Goal: Transaction & Acquisition: Book appointment/travel/reservation

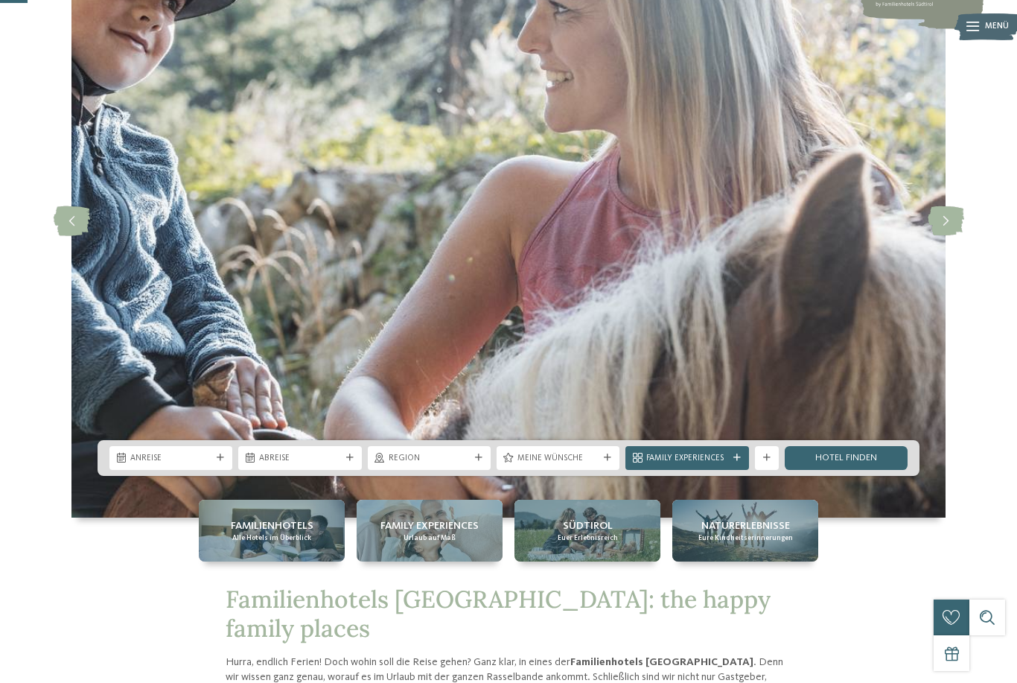
scroll to position [136, 0]
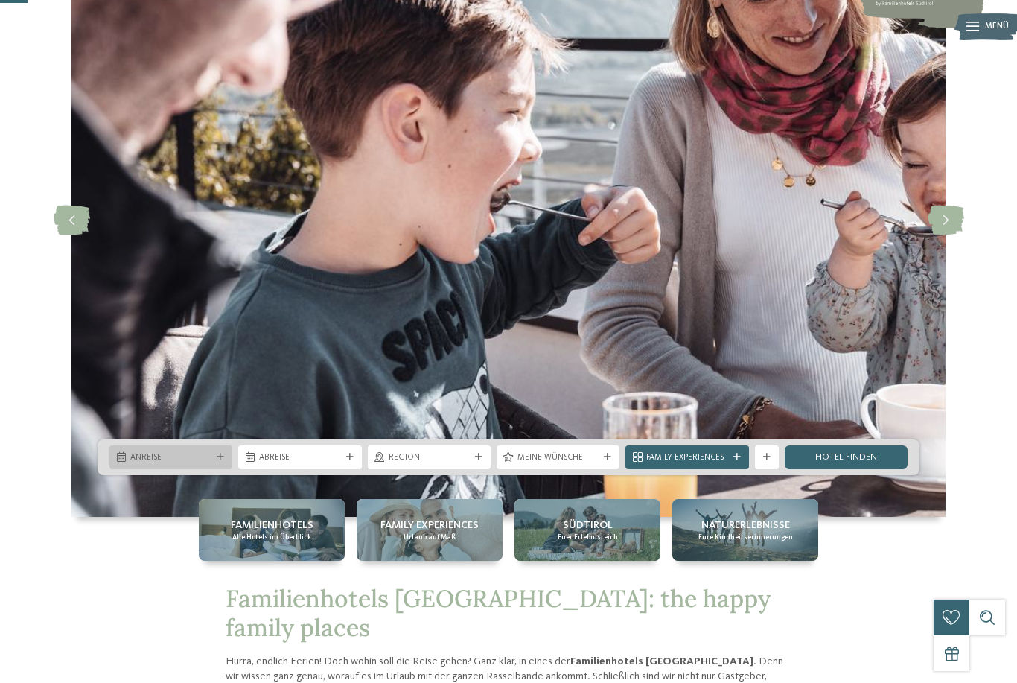
click at [179, 464] on span "Anreise" at bounding box center [170, 458] width 81 height 12
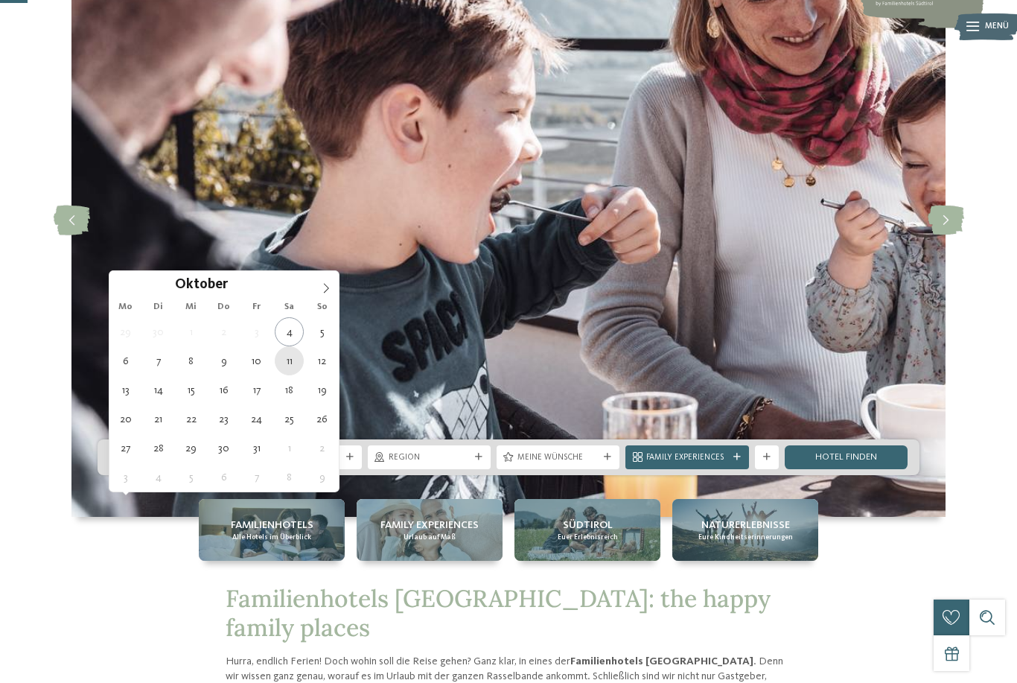
type div "11.10.2025"
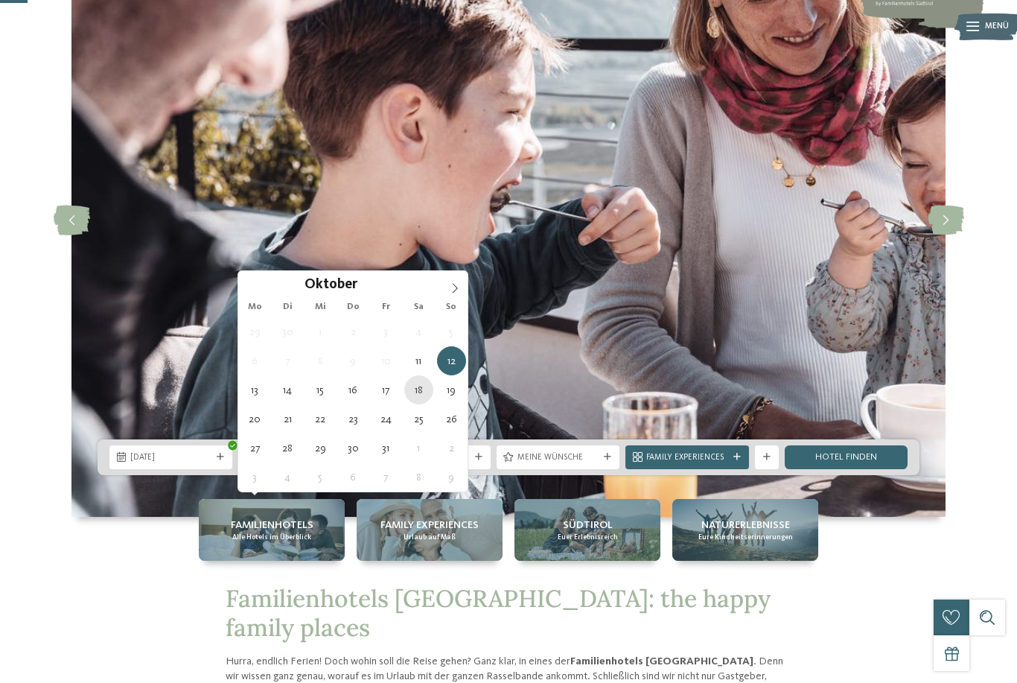
type div "18.10.2025"
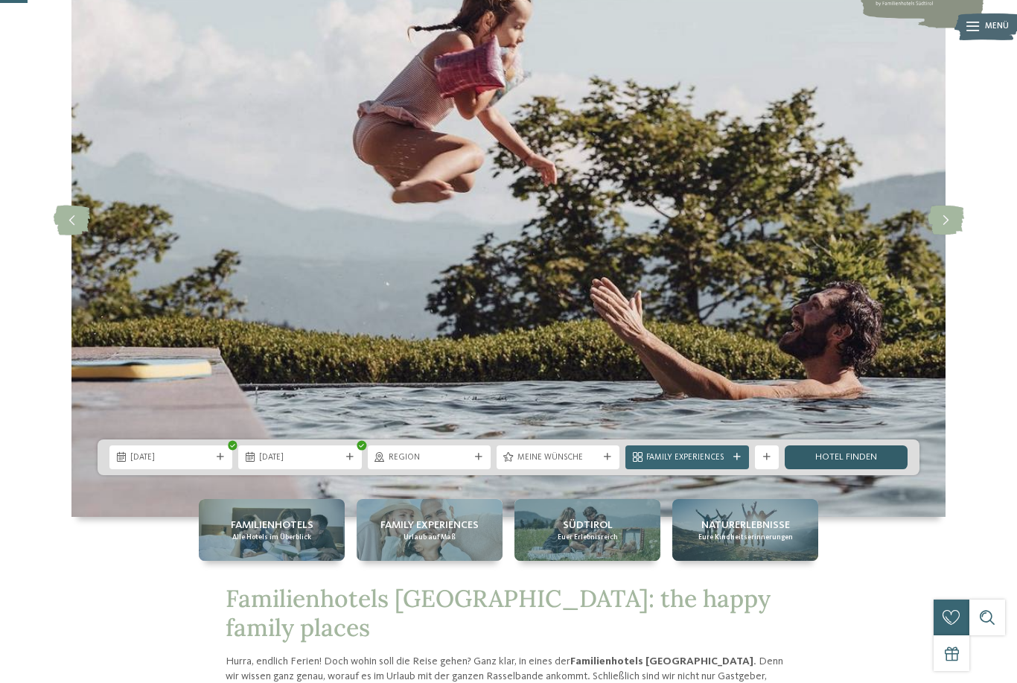
click at [823, 469] on link "Hotel finden" at bounding box center [846, 457] width 123 height 24
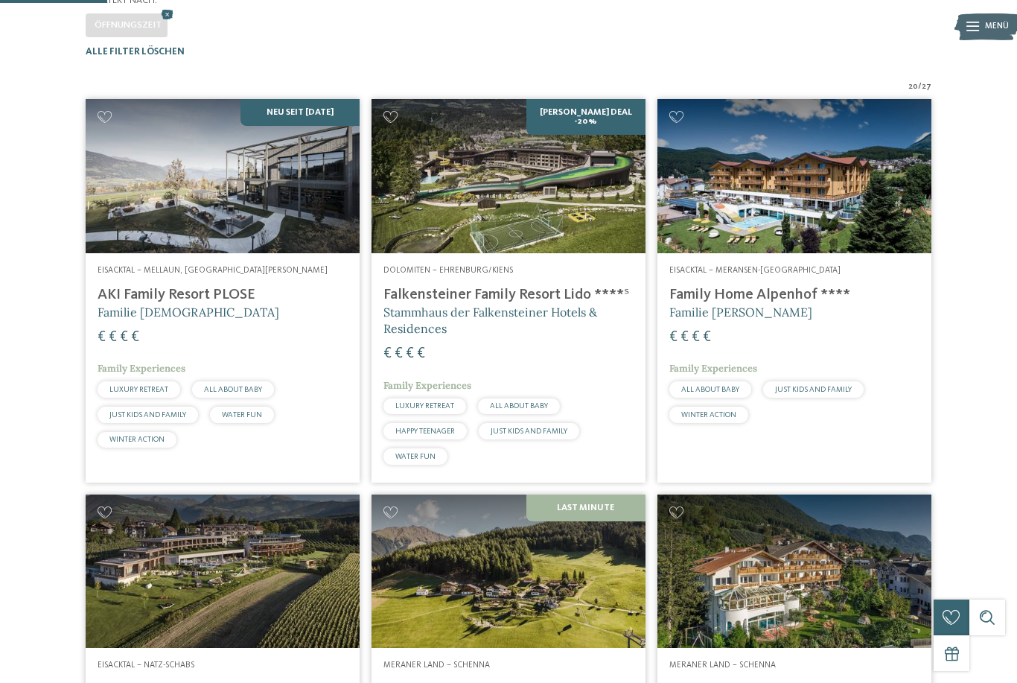
scroll to position [328, 0]
click at [214, 254] on img at bounding box center [223, 177] width 274 height 154
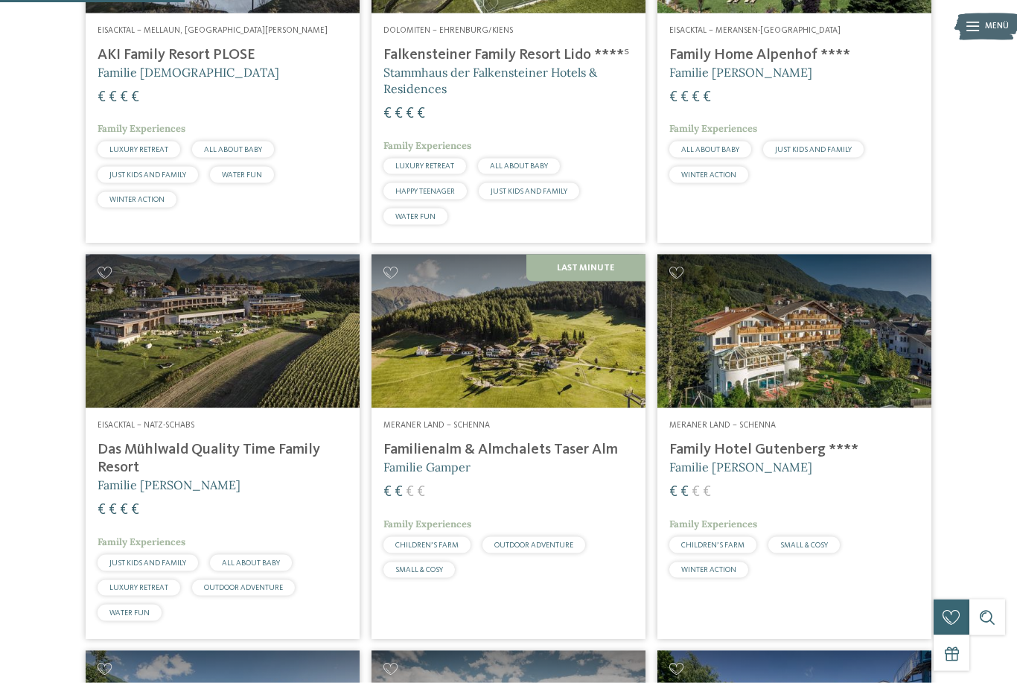
scroll to position [579, 0]
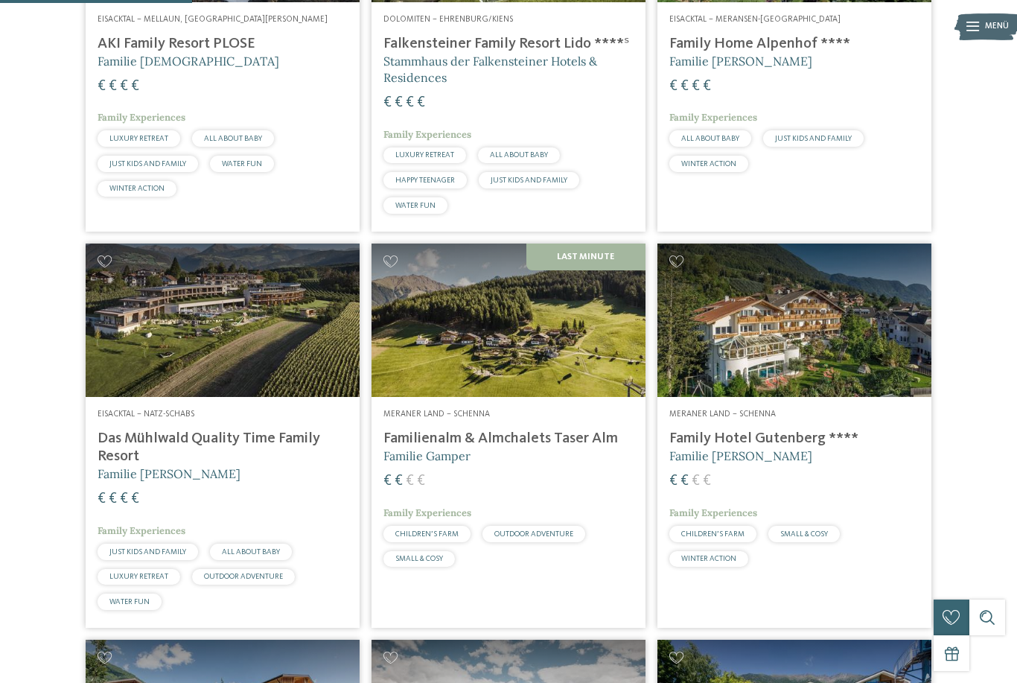
click at [522, 464] on h5 "Familie Gamper" at bounding box center [508, 455] width 250 height 16
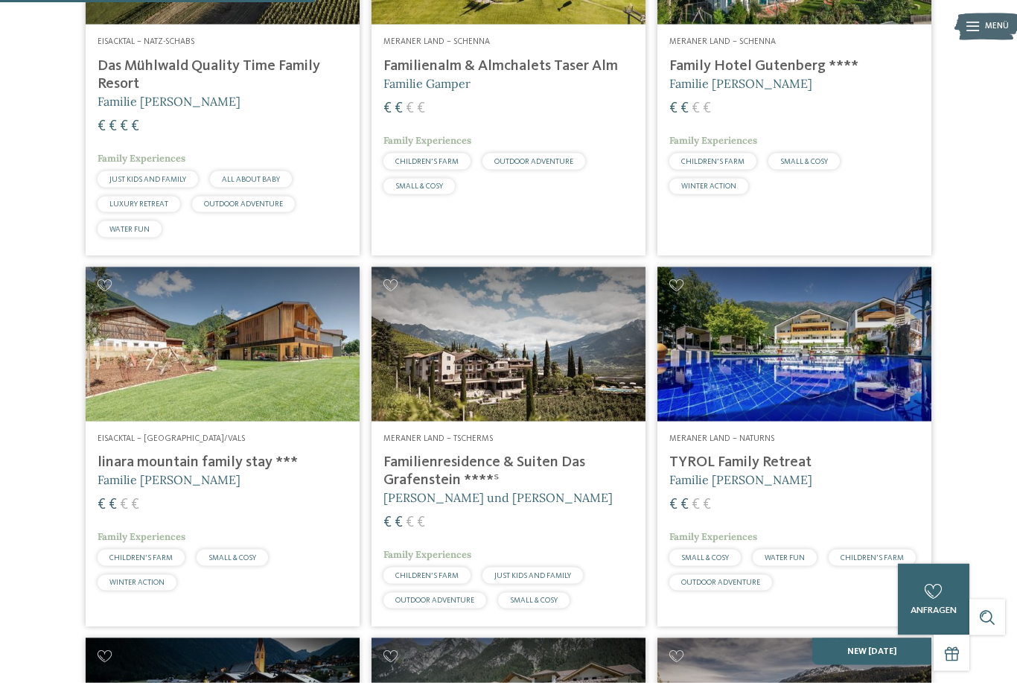
scroll to position [953, 0]
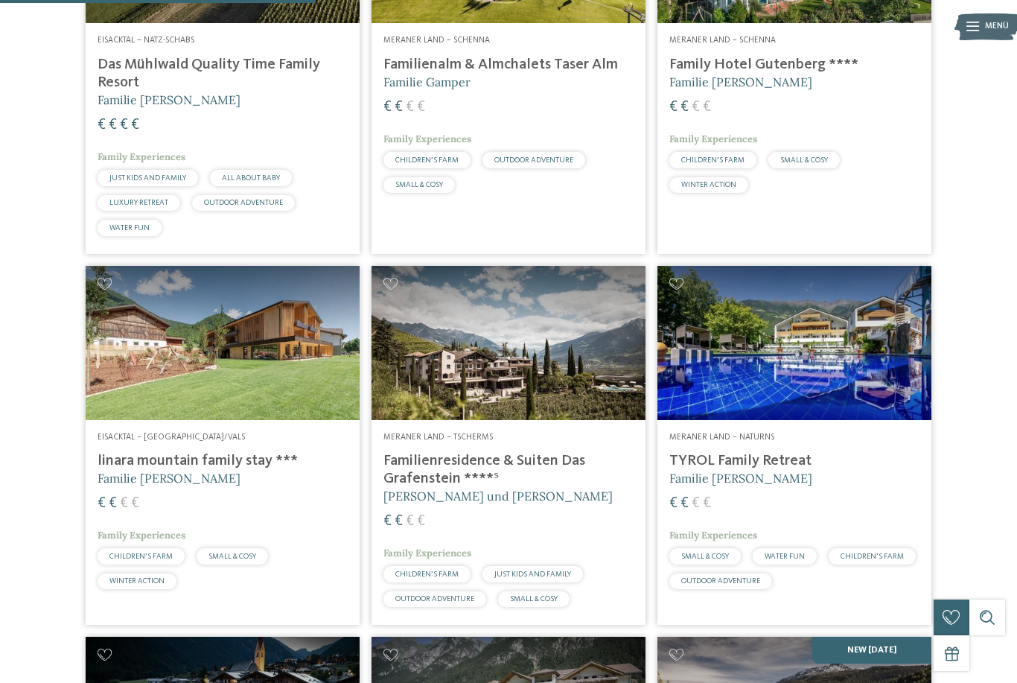
click at [753, 470] on h4 "TYROL Family Retreat" at bounding box center [794, 461] width 250 height 18
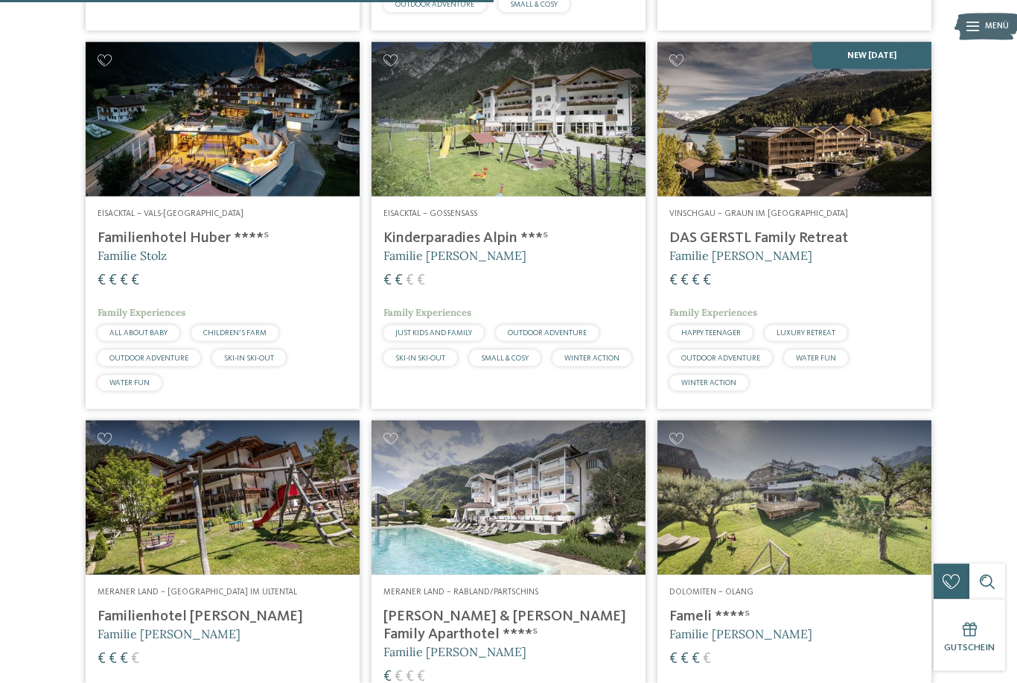
scroll to position [1584, 0]
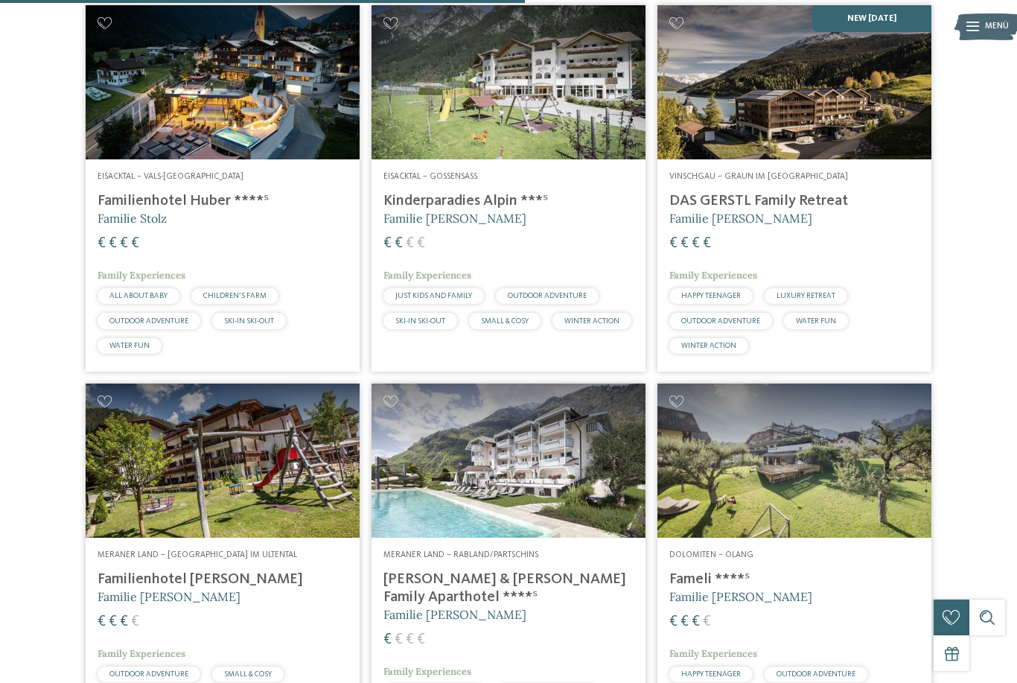
click at [751, 226] on h5 "Familie Gerstl" at bounding box center [794, 218] width 250 height 16
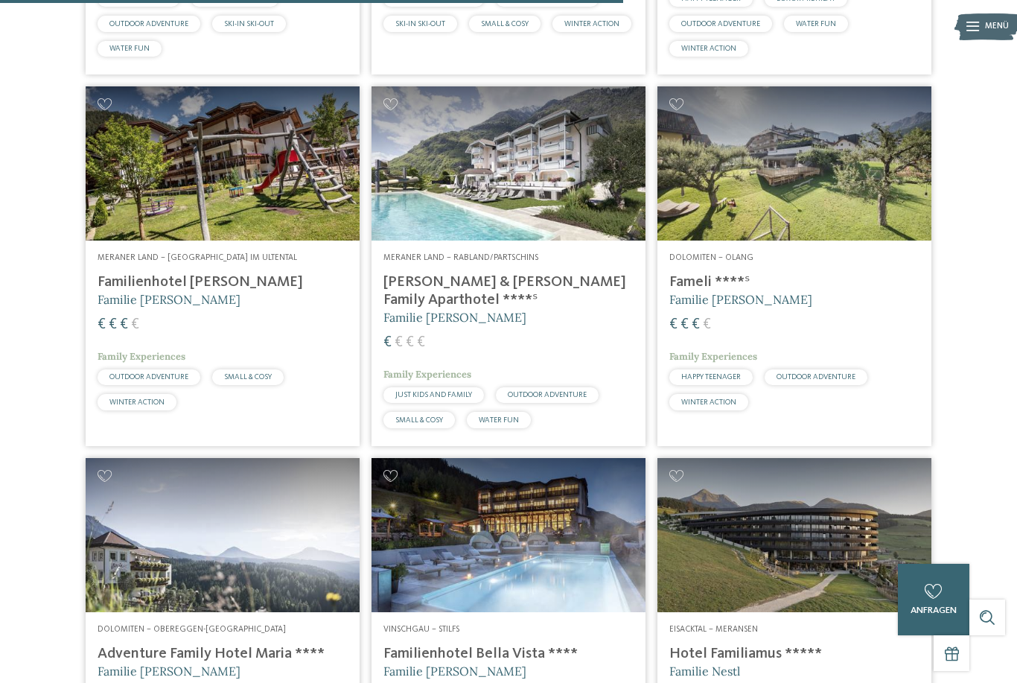
scroll to position [1882, 0]
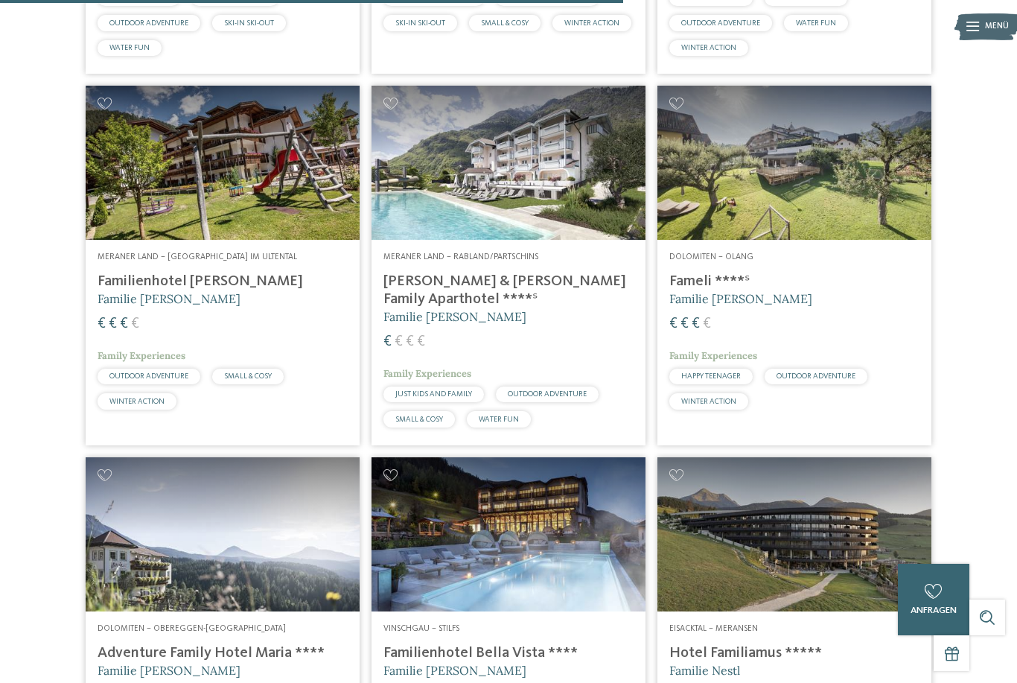
click at [305, 446] on html "Kleinen Moment noch – die Webseite wird geladen … DE IT ." at bounding box center [508, 33] width 1017 height 3831
click at [305, 451] on article "Dolomiten – Obereggen-Deutschnofen Adventure Family Hotel Maria **** Familie Ko…" at bounding box center [223, 640] width 286 height 378
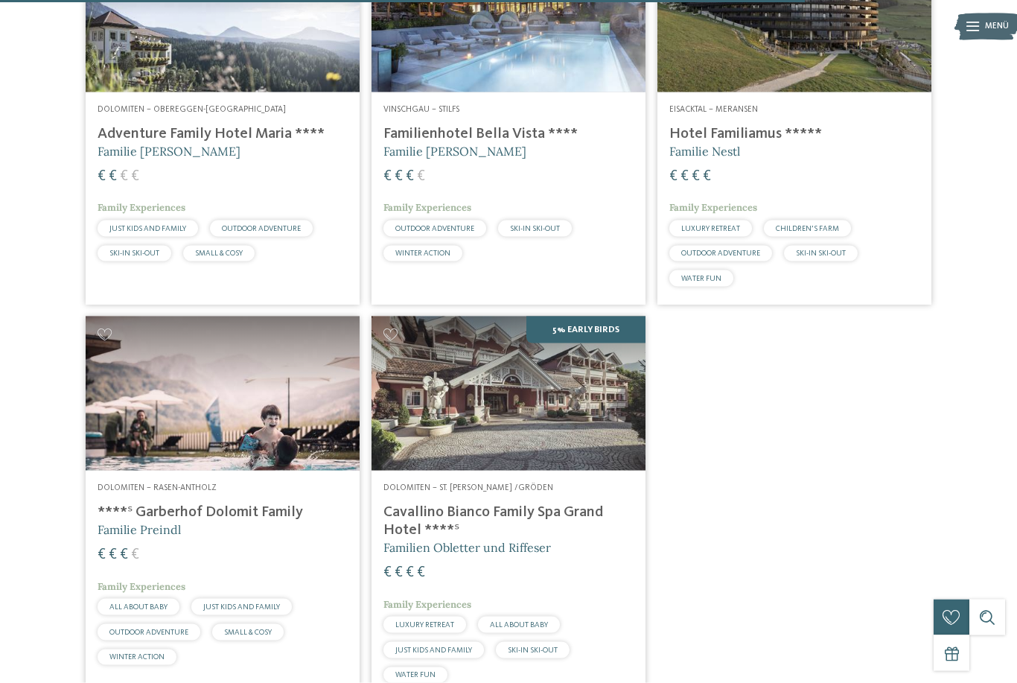
scroll to position [2394, 0]
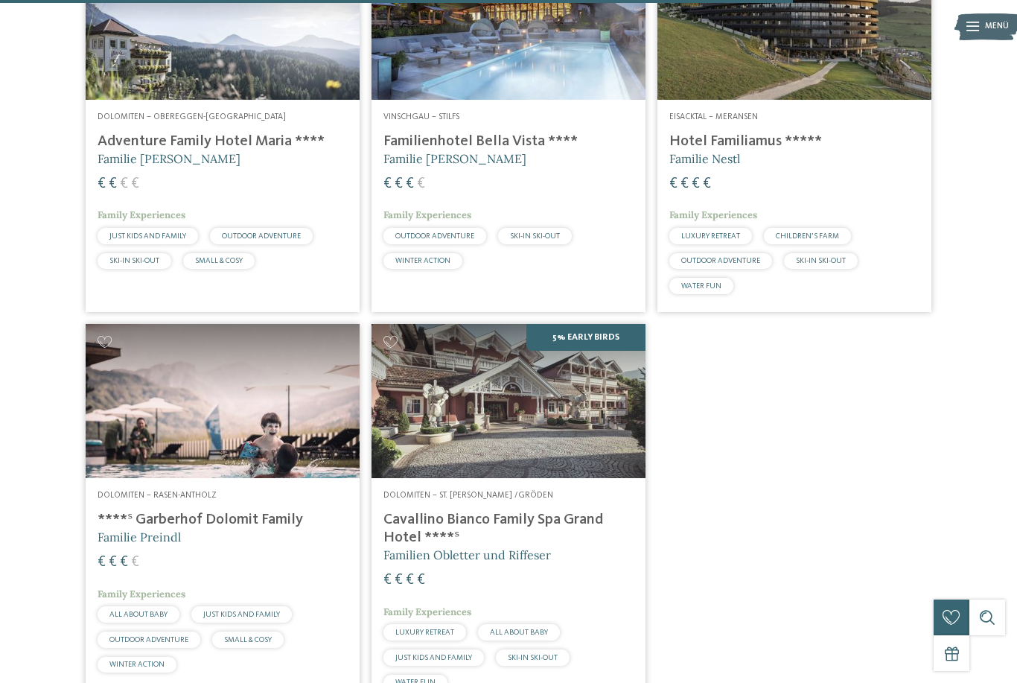
click at [219, 516] on h4 "****ˢ Garberhof Dolomit Family" at bounding box center [223, 520] width 250 height 18
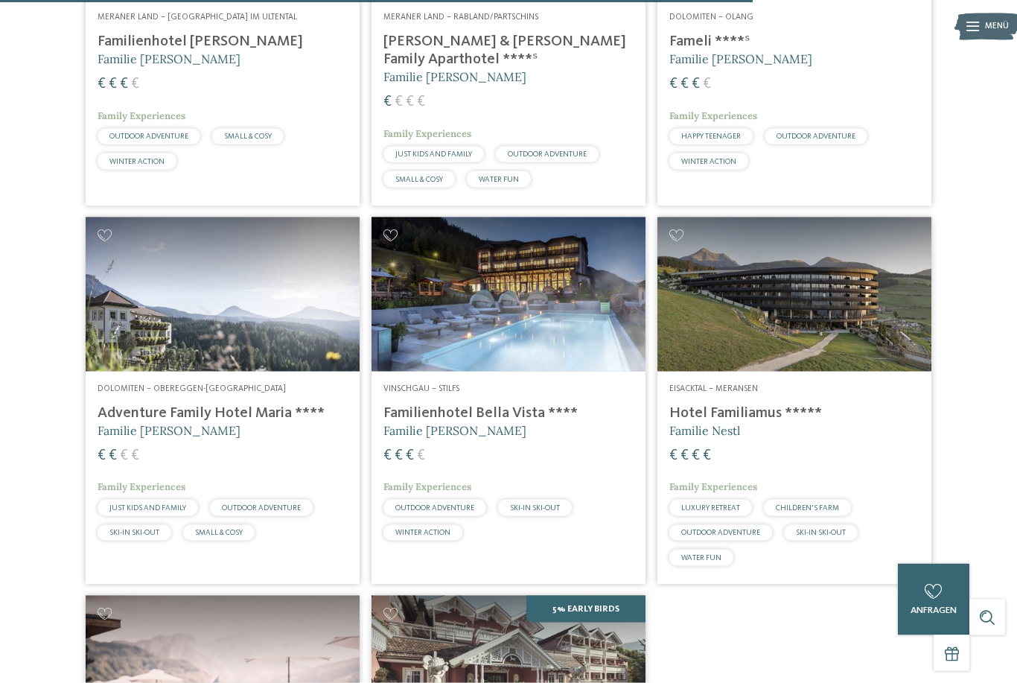
scroll to position [2119, 0]
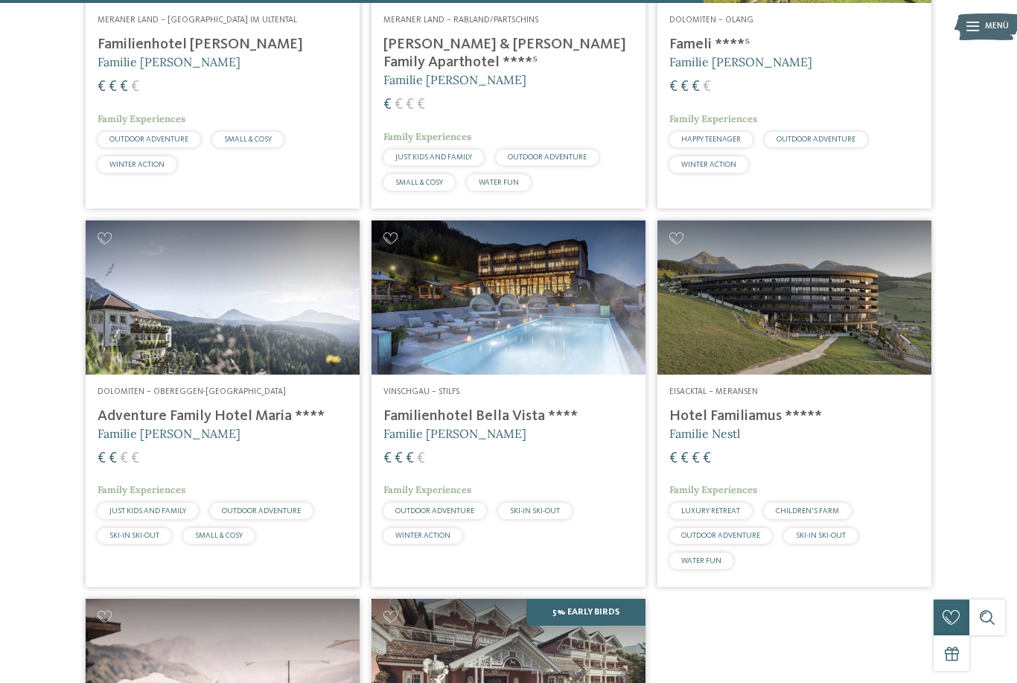
click at [492, 292] on img at bounding box center [509, 297] width 274 height 154
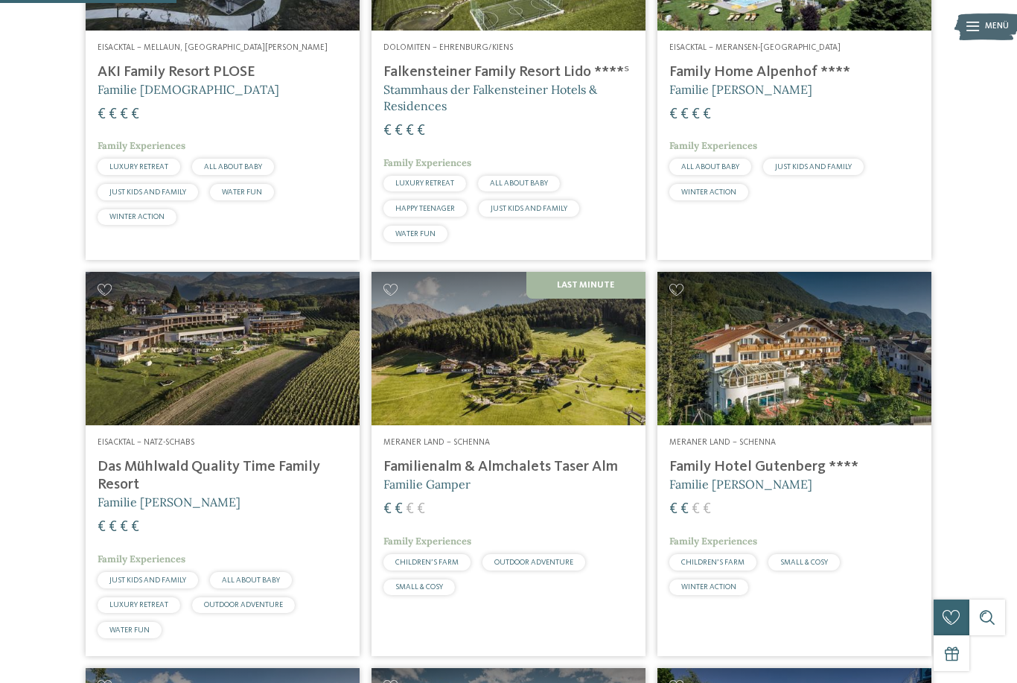
scroll to position [621, 0]
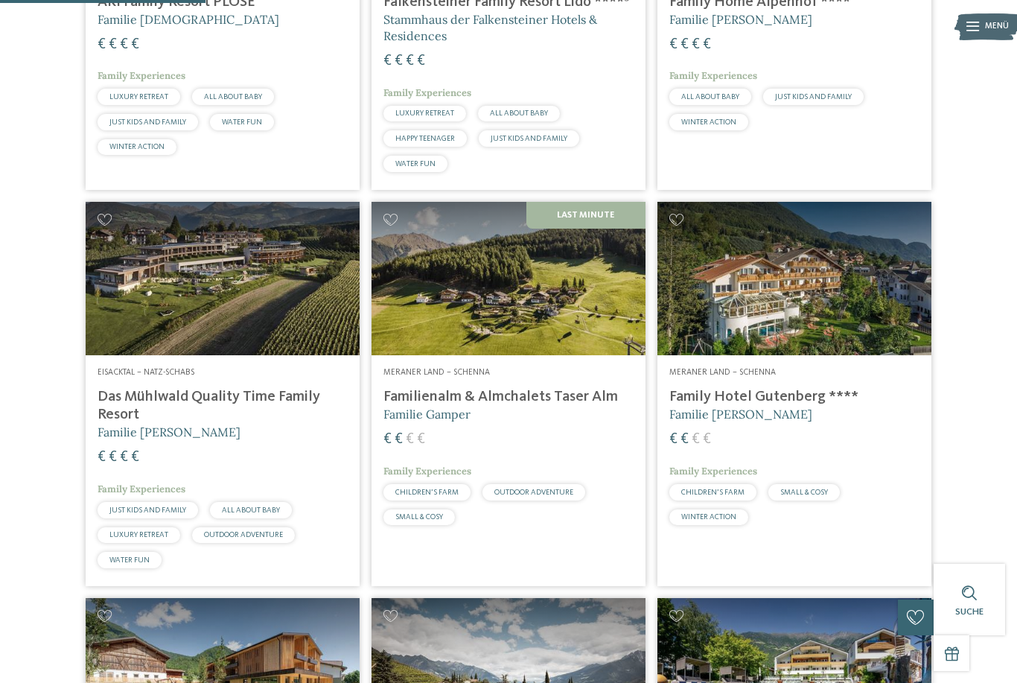
click at [708, 406] on h4 "Family Hotel Gutenberg ****" at bounding box center [794, 397] width 250 height 18
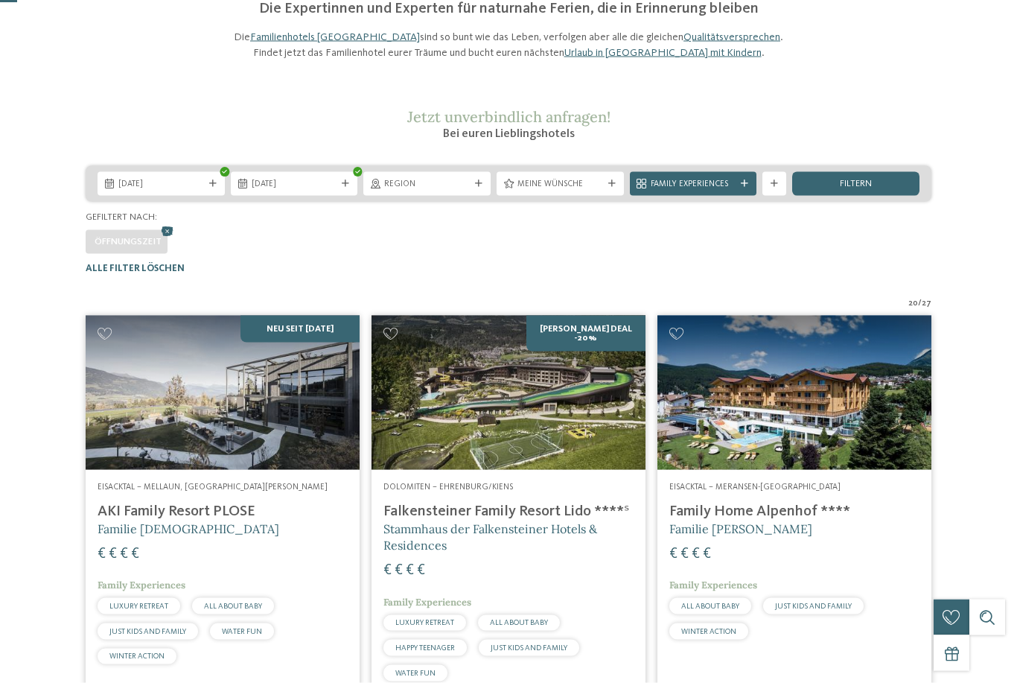
scroll to position [0, 0]
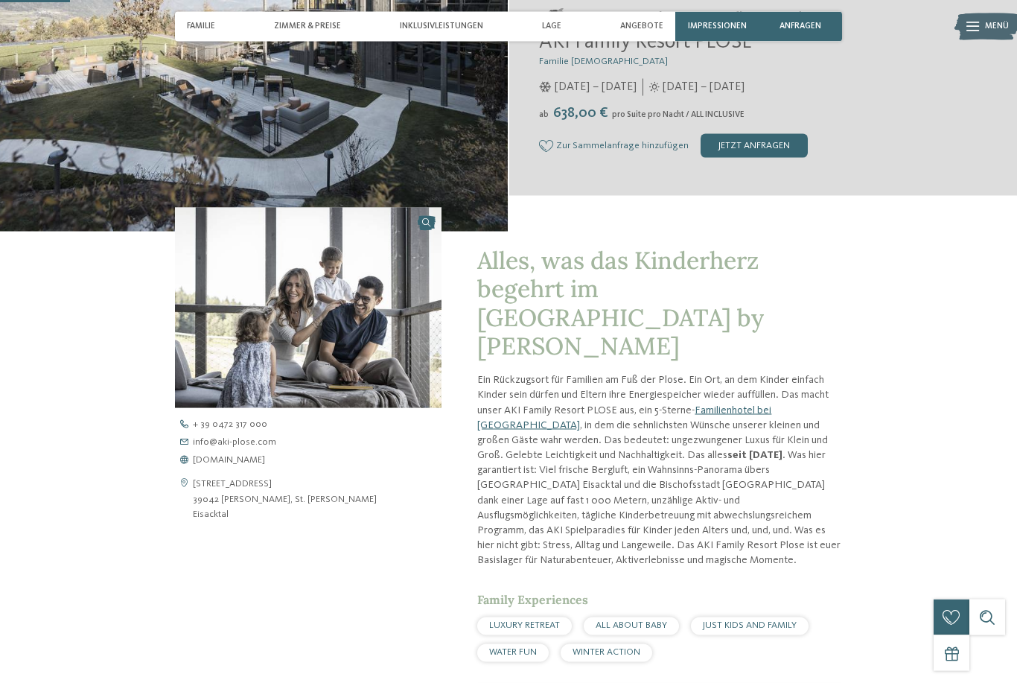
scroll to position [331, 0]
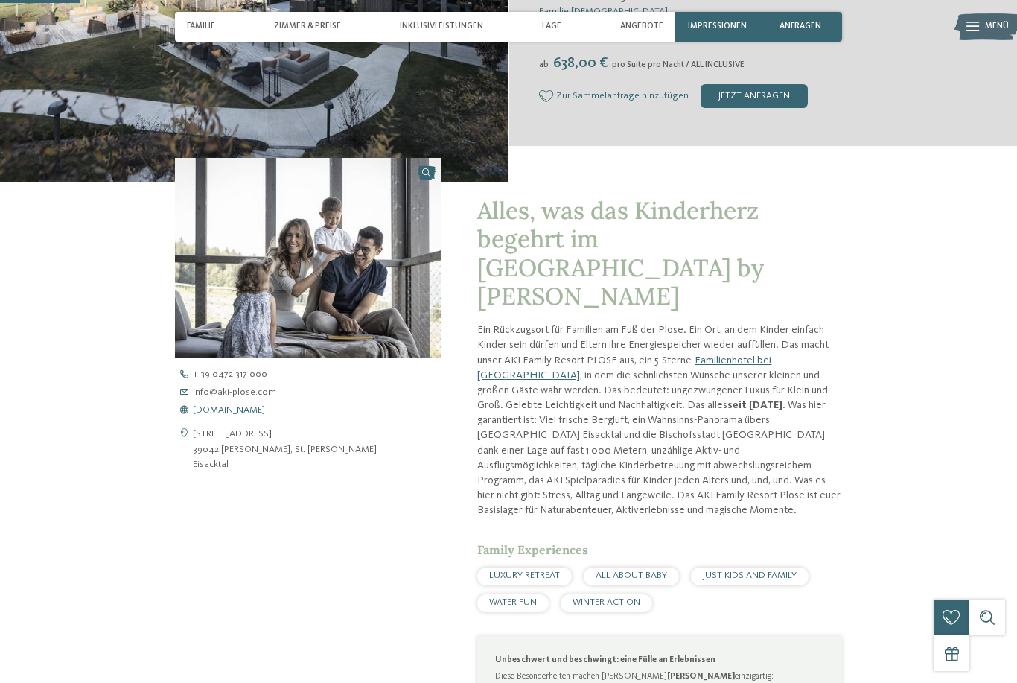
click at [240, 415] on span "www.aki-plose.com" at bounding box center [229, 411] width 72 height 10
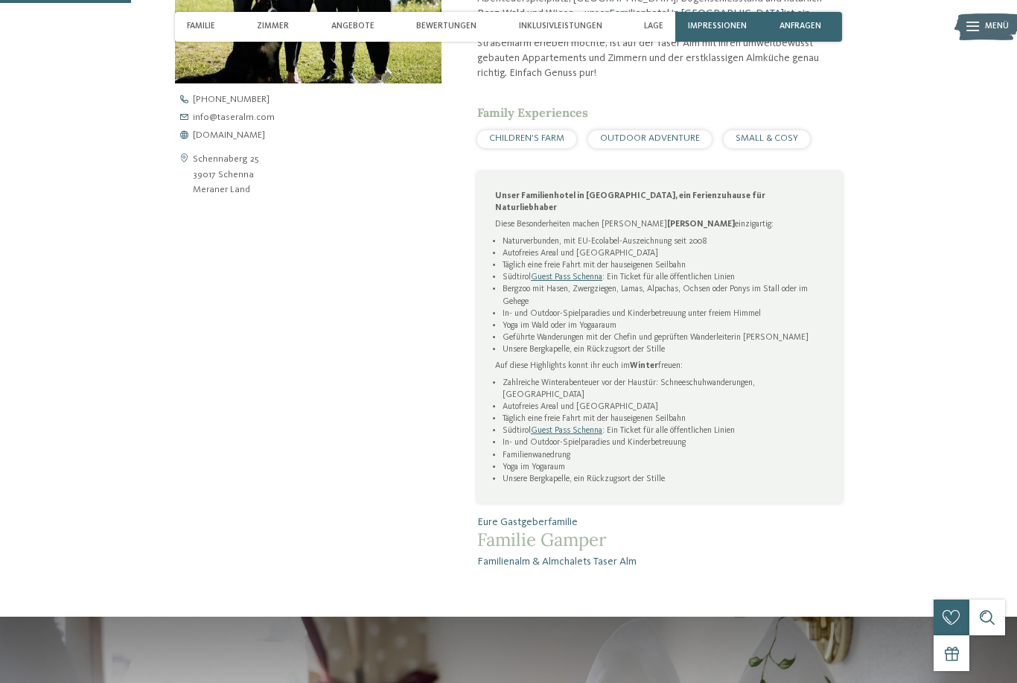
scroll to position [606, 0]
click at [243, 140] on span "www.taseralm.com" at bounding box center [229, 135] width 72 height 10
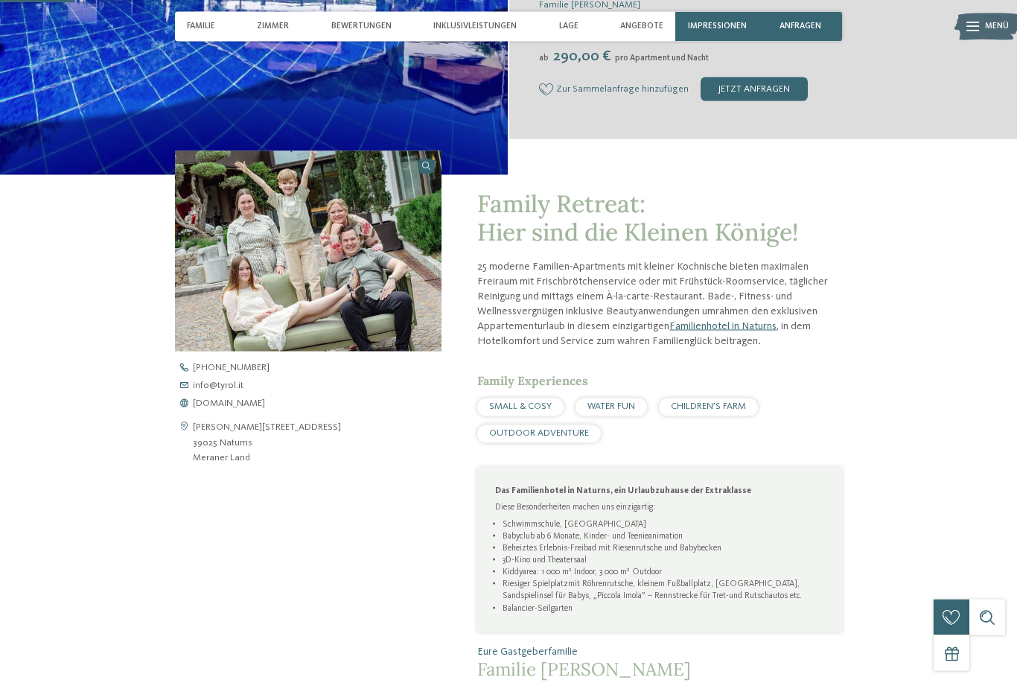
scroll to position [341, 0]
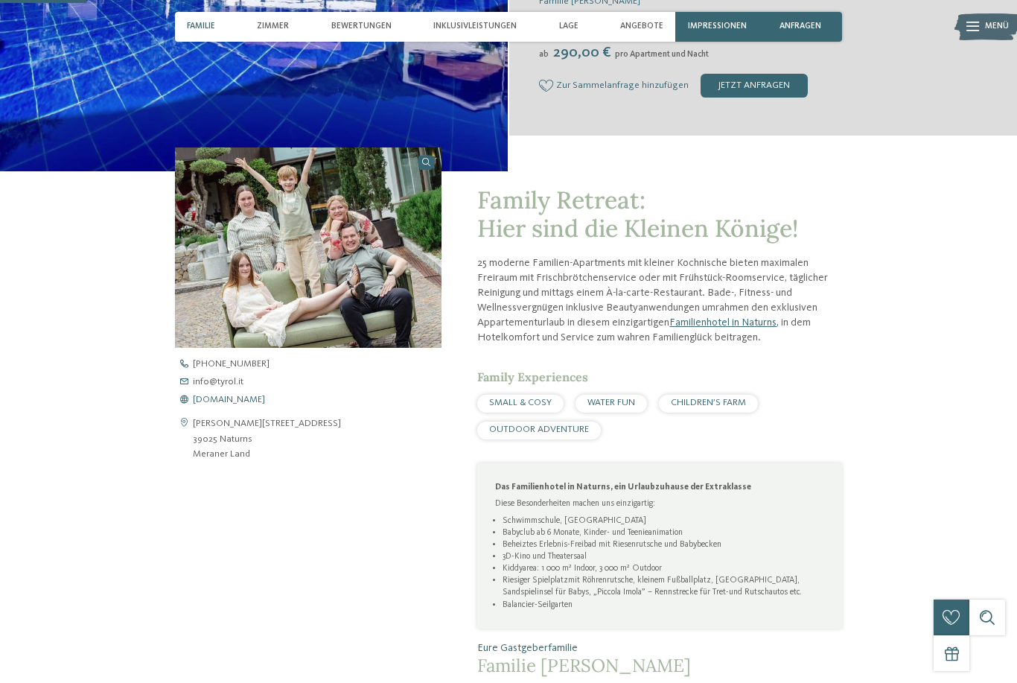
click at [229, 405] on span "[DOMAIN_NAME]" at bounding box center [229, 400] width 72 height 10
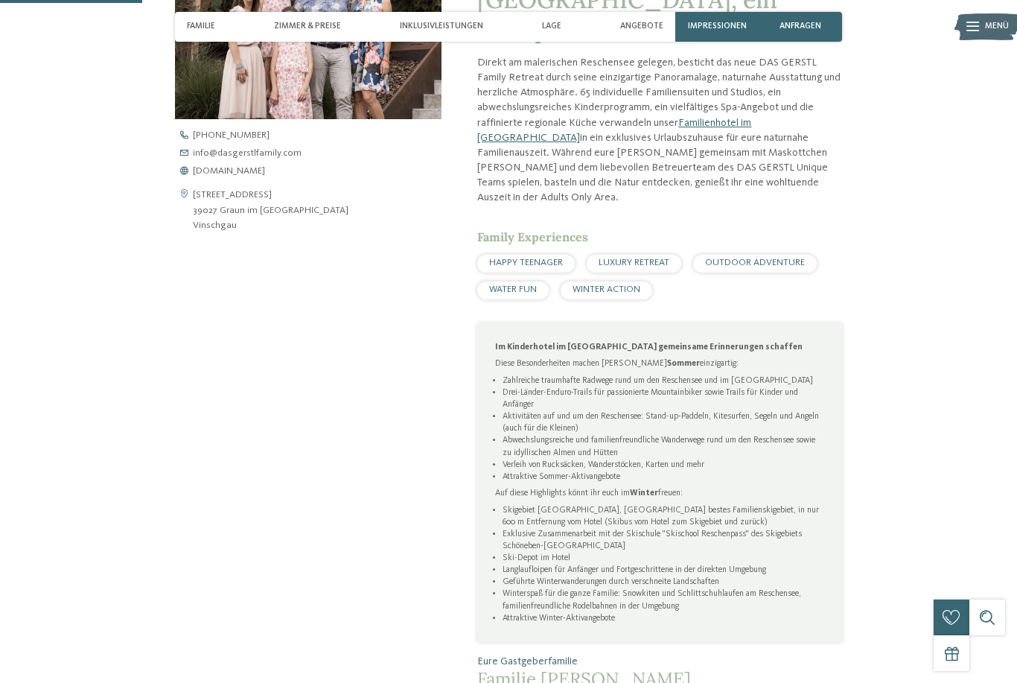
scroll to position [561, 0]
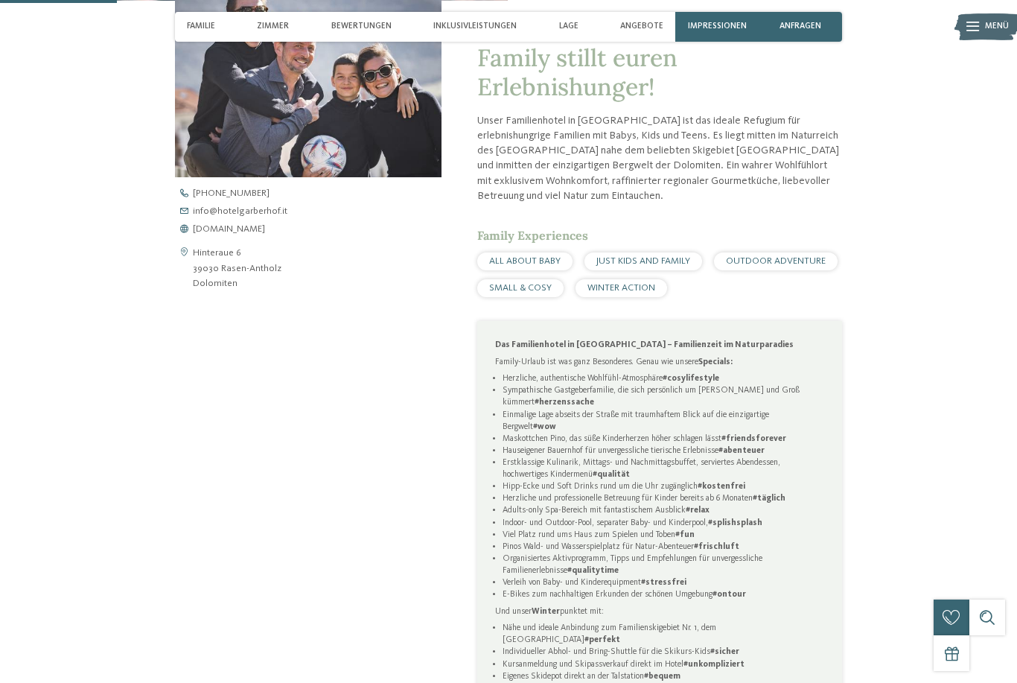
scroll to position [563, 0]
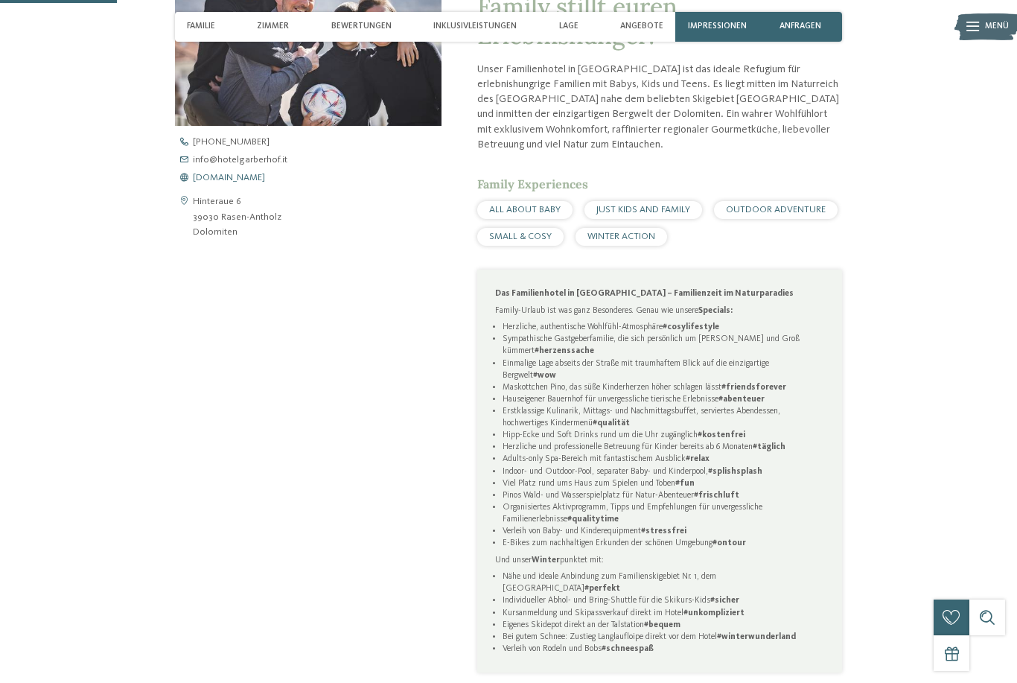
click at [253, 183] on span "www.hotelgarberhof.it" at bounding box center [229, 178] width 72 height 10
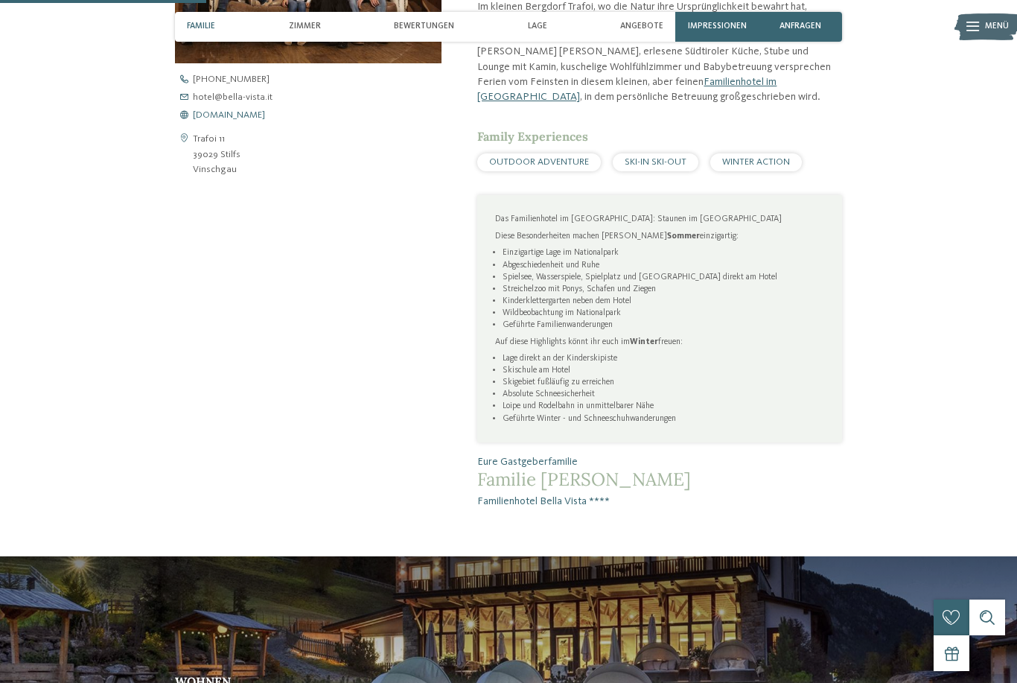
scroll to position [558, 0]
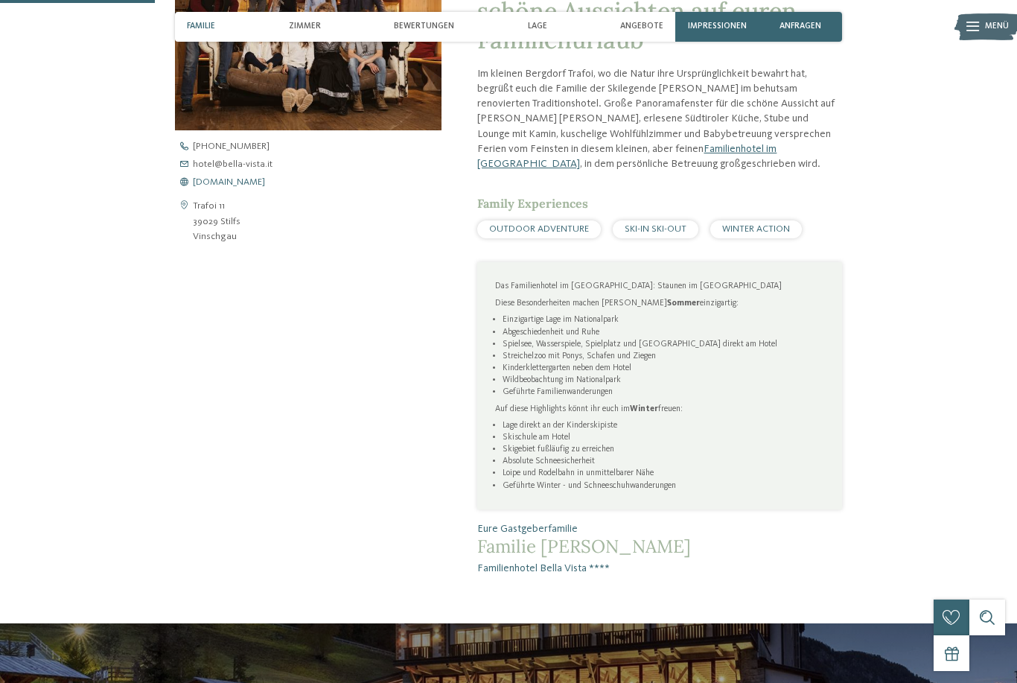
click at [231, 188] on span "www.bella-vista.it" at bounding box center [229, 183] width 72 height 10
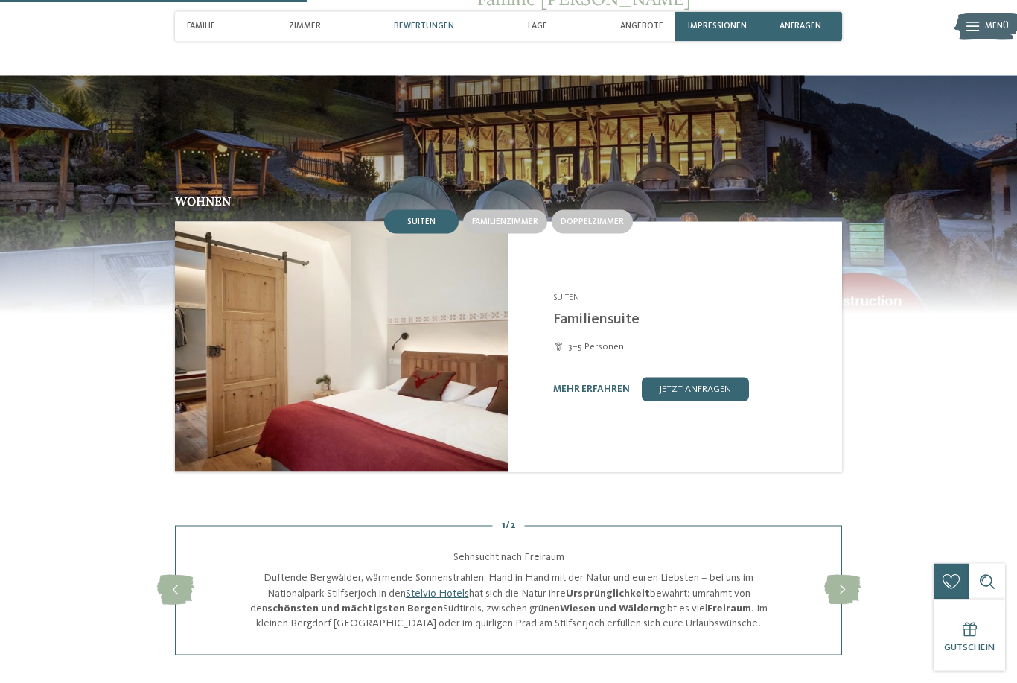
scroll to position [1106, 0]
